Goal: Information Seeking & Learning: Learn about a topic

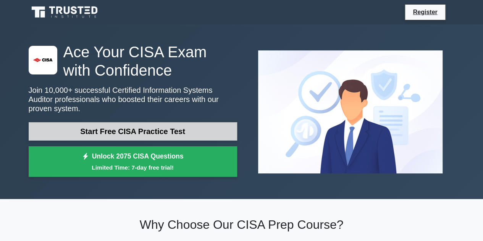
click at [164, 123] on link "Start Free CISA Practice Test" at bounding box center [133, 131] width 209 height 18
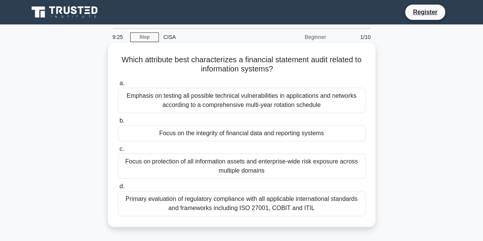
click at [215, 132] on div "Focus on the integrity of financial data and reporting systems" at bounding box center [242, 133] width 248 height 16
click at [118, 123] on input "b. Focus on the integrity of financial data and reporting systems" at bounding box center [118, 120] width 0 height 5
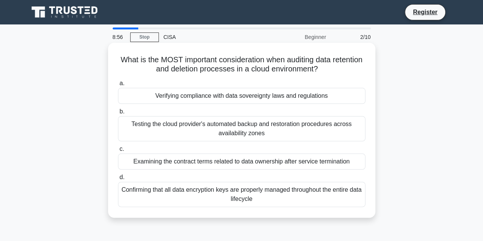
click at [231, 201] on div "Confirming that all data encryption keys are properly managed throughout the en…" at bounding box center [242, 194] width 248 height 25
click at [118, 180] on input "d. Confirming that all data encryption keys are properly managed throughout the…" at bounding box center [118, 177] width 0 height 5
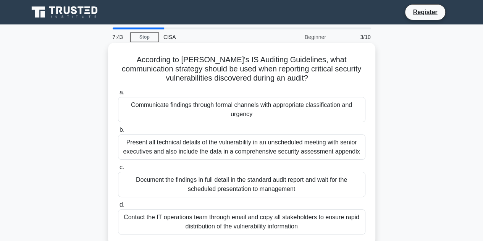
click at [212, 151] on div "Present all technical details of the vulnerability in an unscheduled meeting wi…" at bounding box center [242, 147] width 248 height 25
click at [118, 133] on input "b. Present all technical details of the vulnerability in an unscheduled meeting…" at bounding box center [118, 130] width 0 height 5
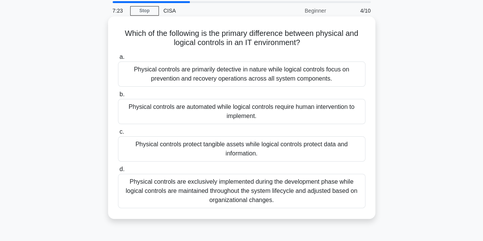
scroll to position [38, 0]
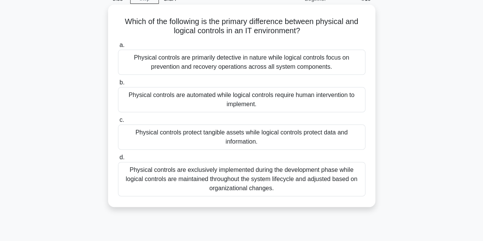
click at [232, 136] on div "Physical controls protect tangible assets while logical controls protect data a…" at bounding box center [242, 137] width 248 height 25
click at [118, 123] on input "c. Physical controls protect tangible assets while logical controls protect dat…" at bounding box center [118, 120] width 0 height 5
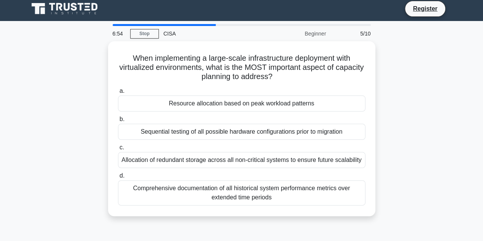
scroll to position [0, 0]
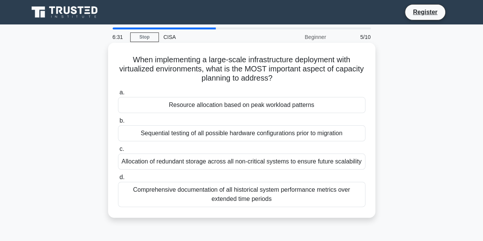
click at [263, 165] on div "Allocation of redundant storage across all non-critical systems to ensure futur…" at bounding box center [242, 162] width 248 height 16
click at [118, 152] on input "c. Allocation of redundant storage across all non-critical systems to ensure fu…" at bounding box center [118, 149] width 0 height 5
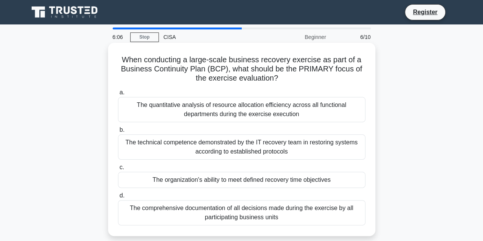
click at [212, 180] on div "The organization's ability to meet defined recovery time objectives" at bounding box center [242, 180] width 248 height 16
click at [118, 170] on input "c. The organization's ability to meet defined recovery time objectives" at bounding box center [118, 167] width 0 height 5
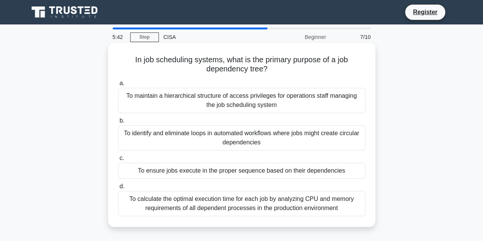
click at [166, 137] on div "To identify and eliminate loops in automated workflows where jobs might create …" at bounding box center [242, 137] width 248 height 25
click at [118, 123] on input "b. To identify and eliminate loops in automated workflows where jobs might crea…" at bounding box center [118, 120] width 0 height 5
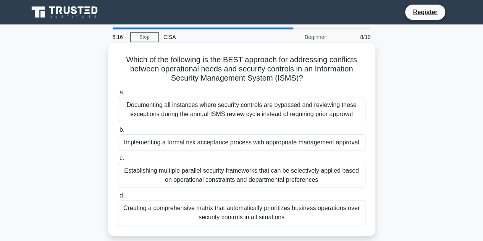
click at [179, 211] on div "Creating a comprehensive matrix that automatically prioritizes business operati…" at bounding box center [242, 212] width 248 height 25
click at [118, 198] on input "d. Creating a comprehensive matrix that automatically prioritizes business oper…" at bounding box center [118, 195] width 0 height 5
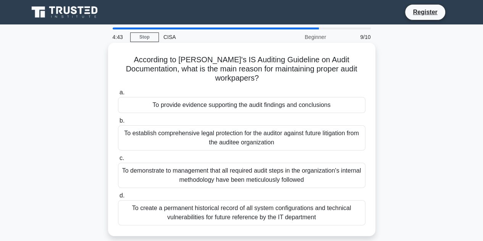
click at [203, 103] on div "To provide evidence supporting the audit findings and conclusions" at bounding box center [242, 105] width 248 height 16
click at [118, 95] on input "a. To provide evidence supporting the audit findings and conclusions" at bounding box center [118, 92] width 0 height 5
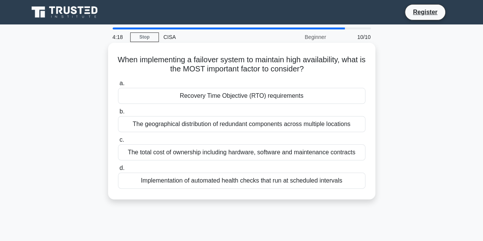
drag, startPoint x: 128, startPoint y: 60, endPoint x: 349, endPoint y: 73, distance: 221.3
click at [349, 73] on h5 "When implementing a failover system to maintain high availability, what is the …" at bounding box center [241, 64] width 249 height 19
copy h5 "When implementing a failover system to maintain high availability, what is the …"
click at [206, 152] on div "The total cost of ownership including hardware, software and maintenance contra…" at bounding box center [242, 152] width 248 height 16
click at [118, 143] on input "c. The total cost of ownership including hardware, software and maintenance con…" at bounding box center [118, 140] width 0 height 5
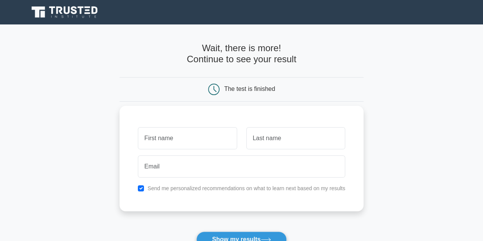
scroll to position [38, 0]
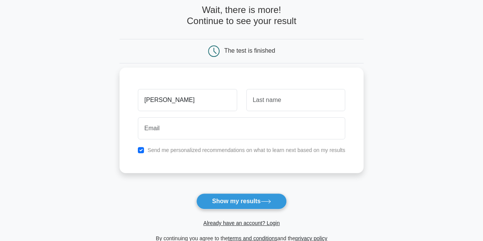
type input "Lizbeth"
click at [290, 99] on input "text" at bounding box center [296, 100] width 99 height 22
type input "Diaz"
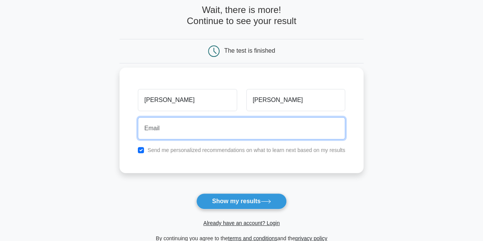
click at [219, 131] on input "email" at bounding box center [242, 128] width 208 height 22
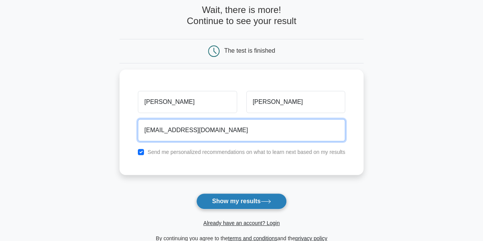
type input "lixz.lda@gmail.com"
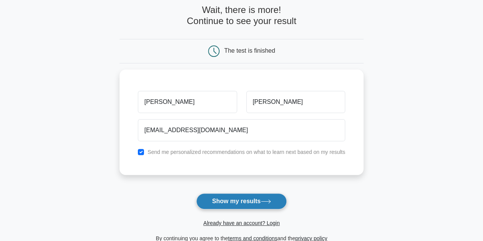
click at [235, 198] on button "Show my results" at bounding box center [241, 201] width 90 height 16
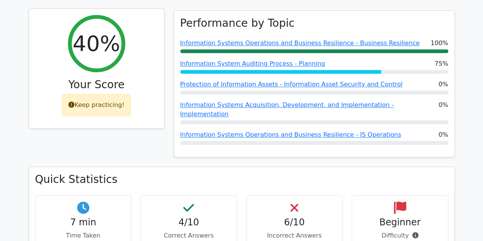
scroll to position [344, 0]
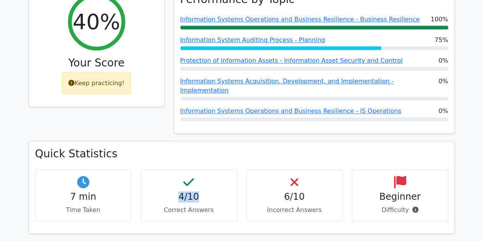
drag, startPoint x: 181, startPoint y: 151, endPoint x: 201, endPoint y: 145, distance: 20.6
click at [201, 191] on h4 "4/10" at bounding box center [189, 196] width 84 height 11
drag, startPoint x: 286, startPoint y: 152, endPoint x: 300, endPoint y: 152, distance: 14.5
click at [300, 191] on h4 "6/10" at bounding box center [295, 196] width 84 height 11
drag, startPoint x: 181, startPoint y: 156, endPoint x: 204, endPoint y: 159, distance: 23.6
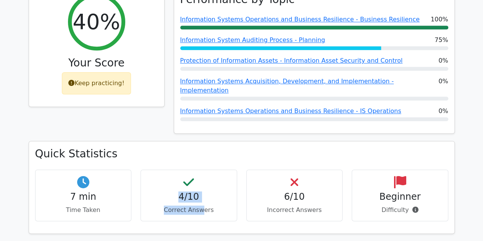
click at [204, 170] on div "4/10 Correct Answers" at bounding box center [189, 196] width 97 height 52
click at [200, 206] on p "Correct Answers" at bounding box center [189, 210] width 84 height 9
drag, startPoint x: 193, startPoint y: 152, endPoint x: 182, endPoint y: 149, distance: 11.0
click at [182, 191] on h4 "4/10" at bounding box center [189, 196] width 84 height 11
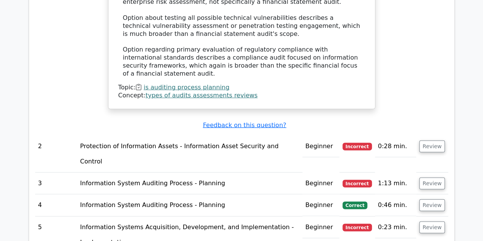
scroll to position [1045, 0]
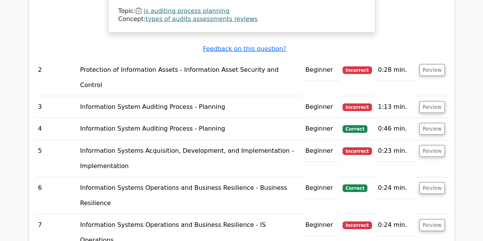
click at [354, 185] on span "Correct" at bounding box center [355, 189] width 25 height 8
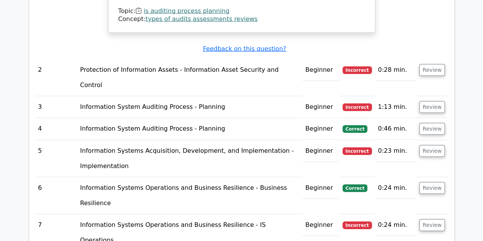
click at [356, 140] on td "Incorrect" at bounding box center [358, 158] width 36 height 37
click at [362, 104] on span "Incorrect" at bounding box center [357, 108] width 29 height 8
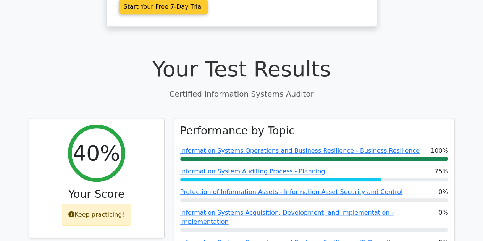
scroll to position [243, 0]
